Goal: Transaction & Acquisition: Purchase product/service

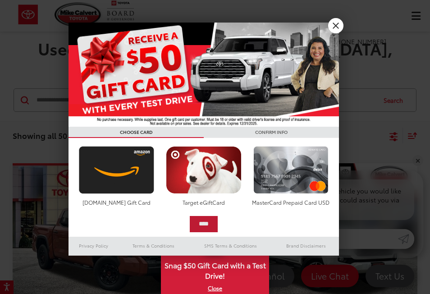
click at [205, 225] on input "****" at bounding box center [204, 224] width 28 height 16
click at [333, 27] on link "X" at bounding box center [335, 25] width 15 height 15
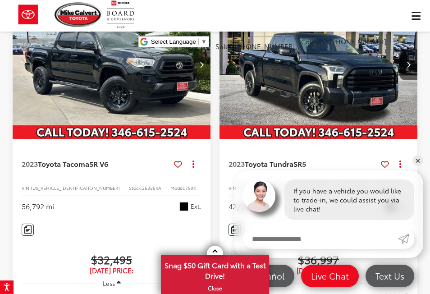
scroll to position [600, 0]
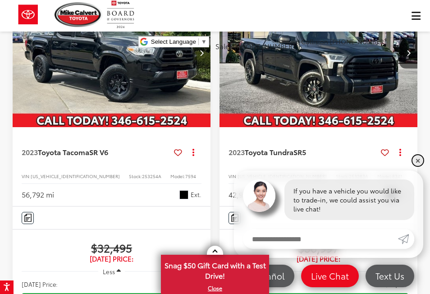
click at [418, 156] on link "✕" at bounding box center [417, 160] width 11 height 11
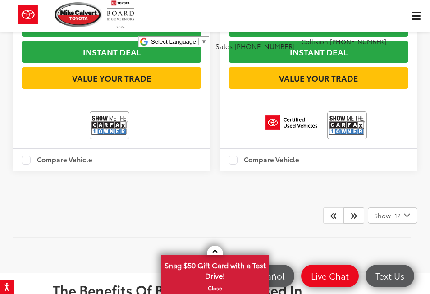
scroll to position [2882, 0]
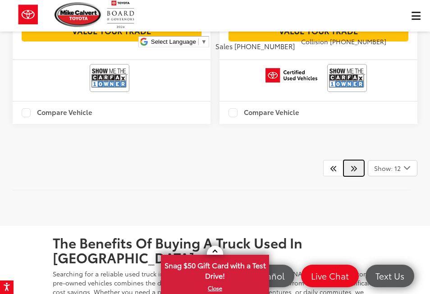
click at [351, 165] on icon "Next" at bounding box center [353, 168] width 7 height 7
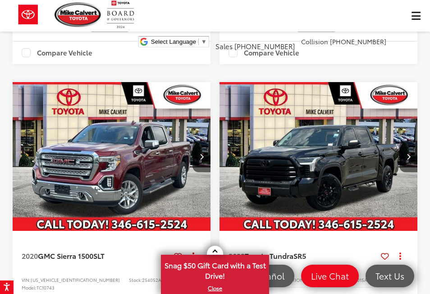
scroll to position [568, 0]
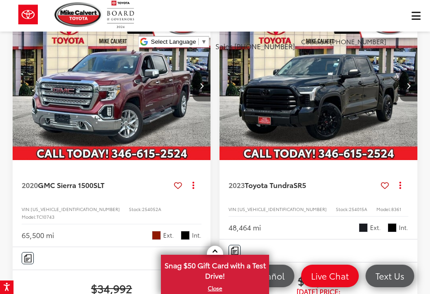
click at [330, 69] on img "2023 Toyota Tundra SR5 0" at bounding box center [318, 86] width 199 height 150
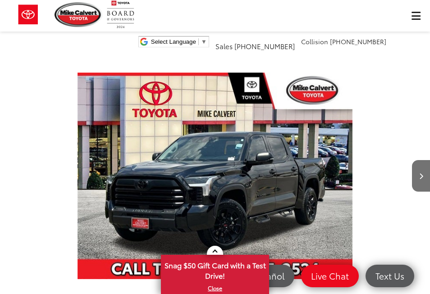
click at [332, 131] on img "2023 Toyota Tundra SR5 0" at bounding box center [215, 175] width 275 height 323
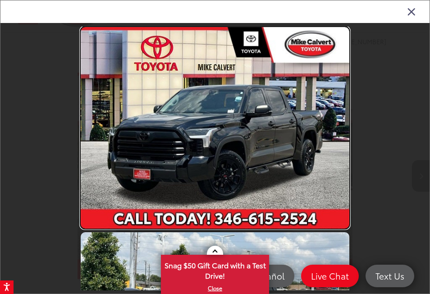
click at [339, 125] on link at bounding box center [215, 127] width 269 height 201
click at [249, 151] on link at bounding box center [215, 127] width 269 height 201
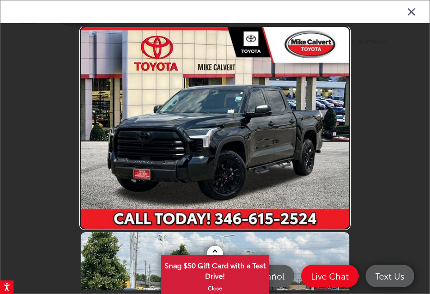
click at [249, 151] on link at bounding box center [215, 127] width 269 height 201
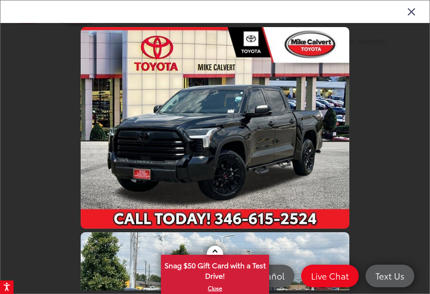
click at [412, 13] on icon "Close gallery" at bounding box center [411, 11] width 9 height 12
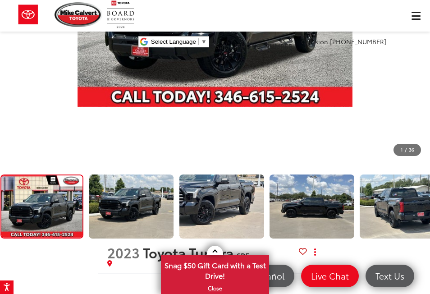
scroll to position [159, 0]
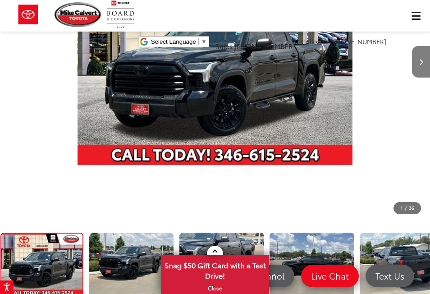
click at [420, 61] on icon "Next image" at bounding box center [421, 62] width 4 height 6
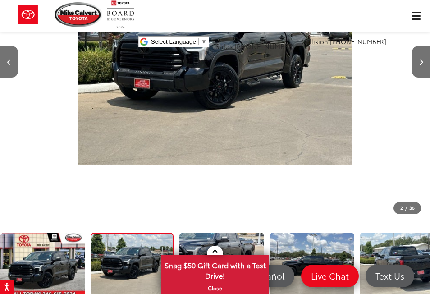
scroll to position [0, 0]
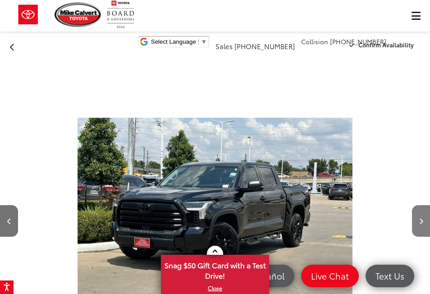
click at [419, 221] on icon "Next image" at bounding box center [421, 221] width 4 height 6
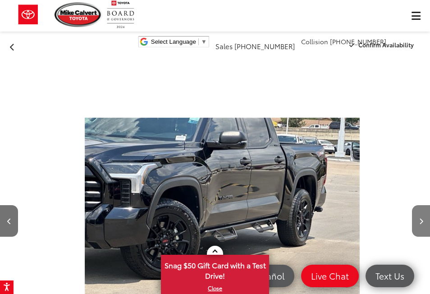
scroll to position [0, 860]
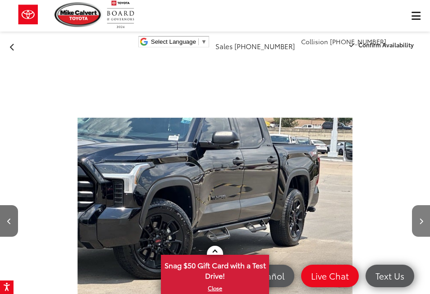
click at [419, 221] on icon "Next image" at bounding box center [421, 221] width 4 height 6
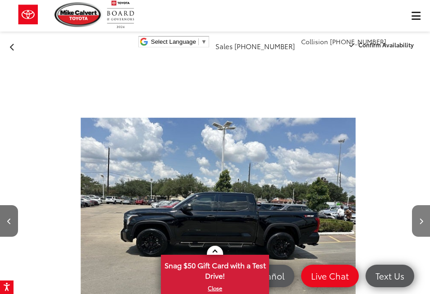
scroll to position [0, 1290]
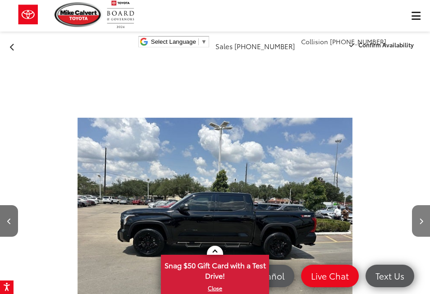
click at [419, 221] on icon "Next image" at bounding box center [421, 221] width 4 height 6
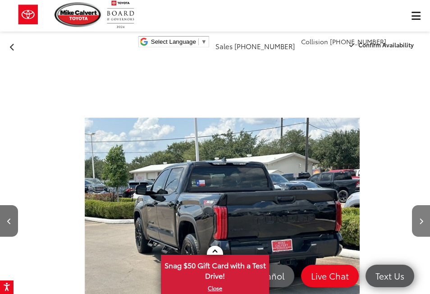
scroll to position [0, 1720]
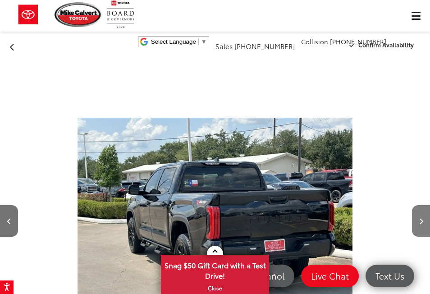
click at [419, 221] on icon "Next image" at bounding box center [421, 221] width 4 height 6
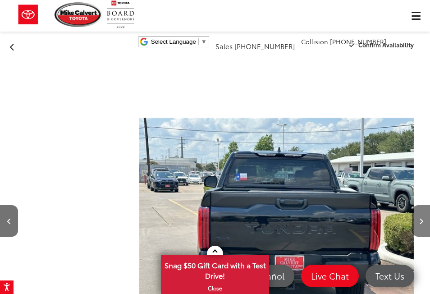
scroll to position [0, 279]
click at [419, 221] on icon "Next image" at bounding box center [421, 221] width 4 height 6
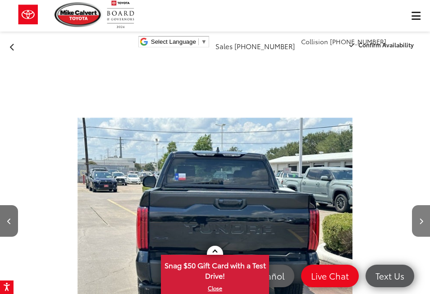
click at [419, 221] on icon "Next image" at bounding box center [421, 221] width 4 height 6
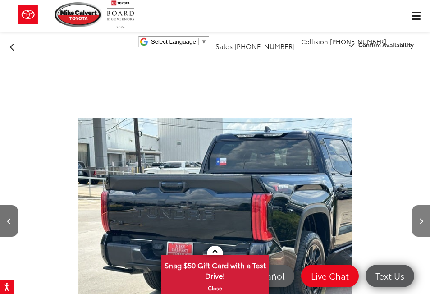
click at [419, 221] on icon "Next image" at bounding box center [421, 221] width 4 height 6
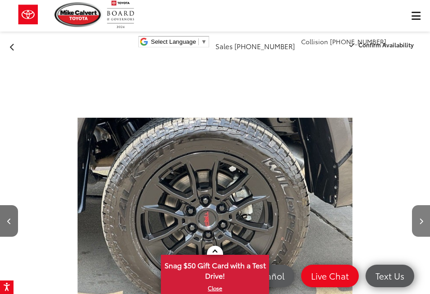
click at [417, 223] on button "Next image" at bounding box center [421, 221] width 18 height 32
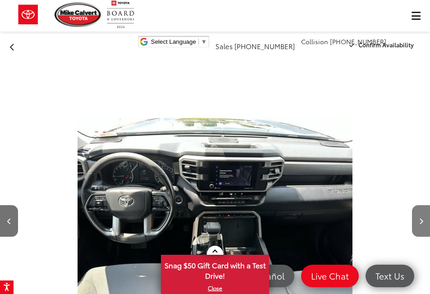
click at [417, 223] on button "Next image" at bounding box center [421, 221] width 18 height 32
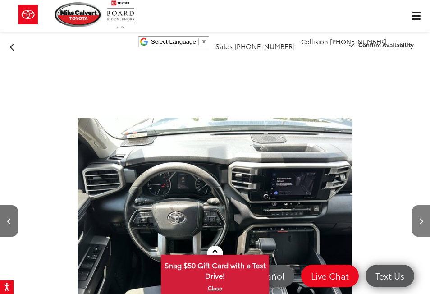
click at [417, 223] on button "Next image" at bounding box center [421, 221] width 18 height 32
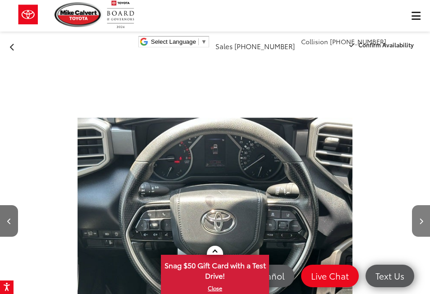
click at [417, 223] on button "Next image" at bounding box center [421, 221] width 18 height 32
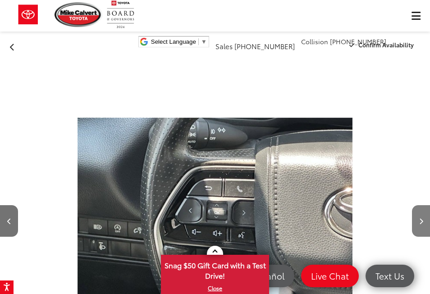
click at [417, 223] on button "Next image" at bounding box center [421, 221] width 18 height 32
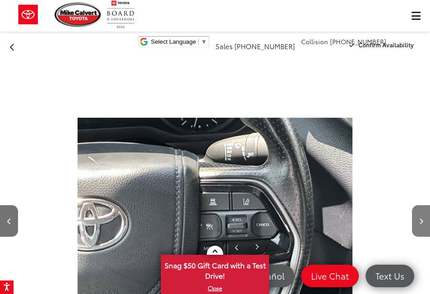
click at [417, 223] on button "Next image" at bounding box center [421, 221] width 18 height 32
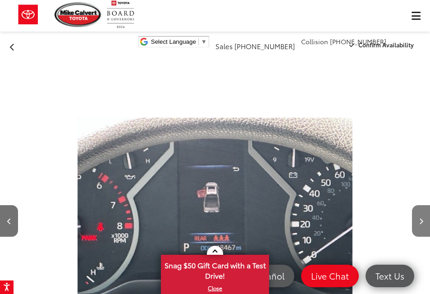
click at [417, 223] on button "Next image" at bounding box center [421, 221] width 18 height 32
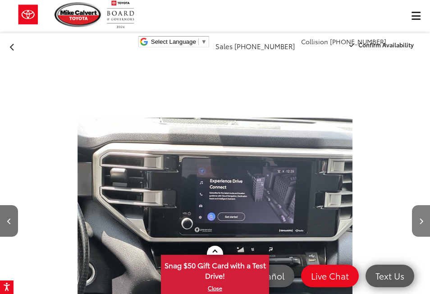
click at [417, 223] on button "Next image" at bounding box center [421, 221] width 18 height 32
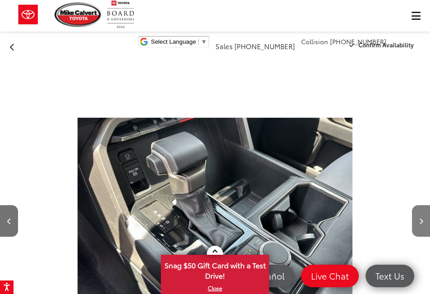
click at [417, 223] on button "Next image" at bounding box center [421, 221] width 18 height 32
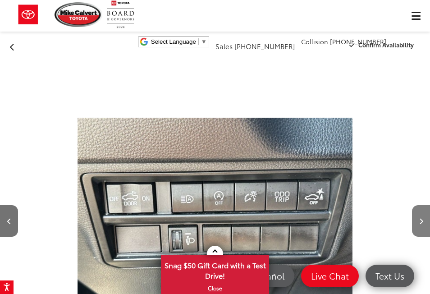
click at [417, 223] on button "Next image" at bounding box center [421, 221] width 18 height 32
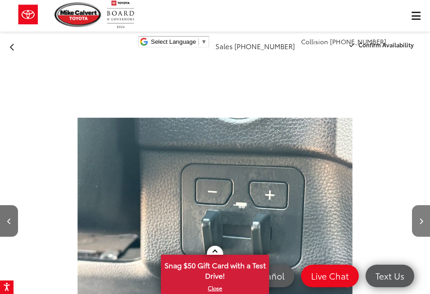
click at [417, 223] on button "Next image" at bounding box center [421, 221] width 18 height 32
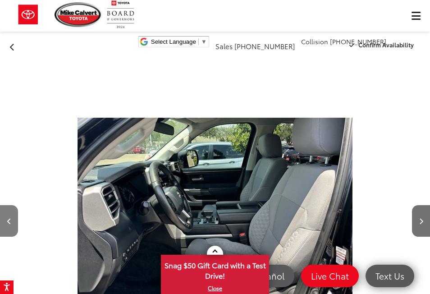
click at [9, 217] on button "Previous image" at bounding box center [9, 221] width 18 height 32
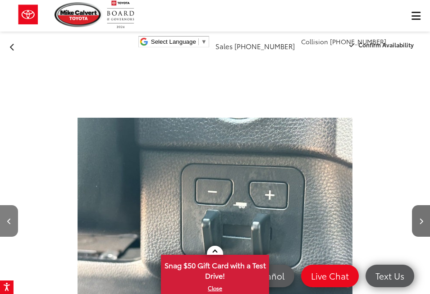
click at [9, 217] on button "Previous image" at bounding box center [9, 221] width 18 height 32
